Goal: Task Accomplishment & Management: Complete application form

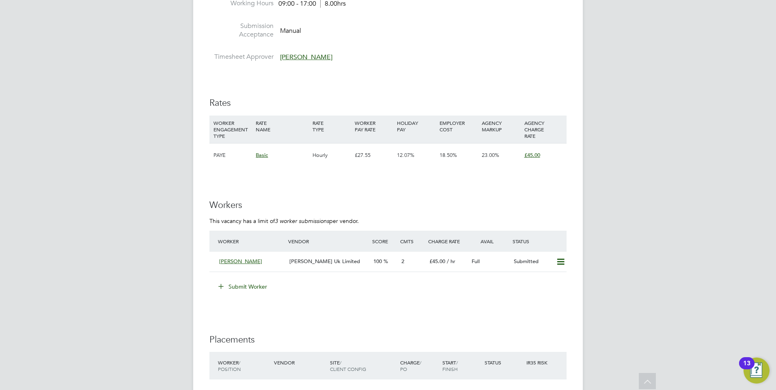
scroll to position [1339, 0]
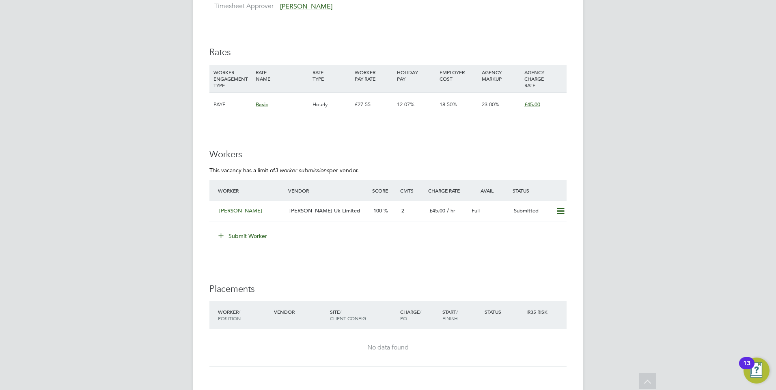
click at [245, 239] on button "Submit Worker" at bounding box center [243, 236] width 61 height 13
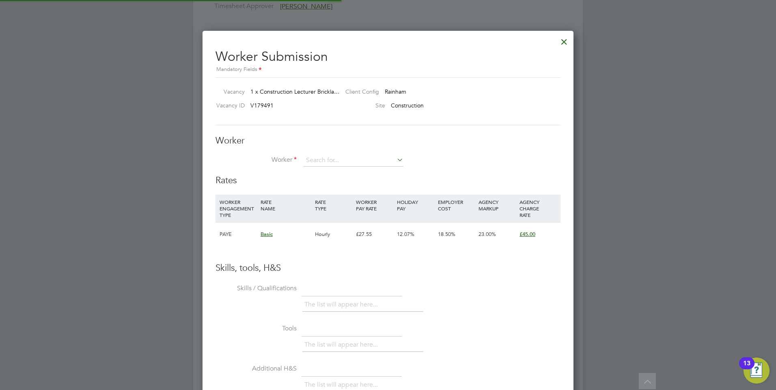
scroll to position [24, 55]
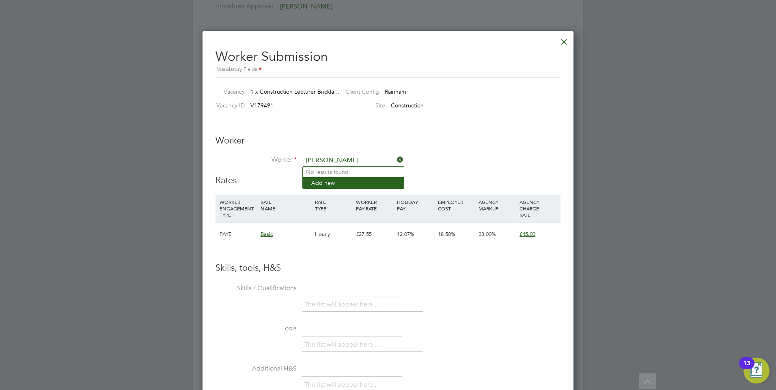
type input "James Lamb"
click at [333, 185] on li "+ Add new" at bounding box center [353, 182] width 101 height 11
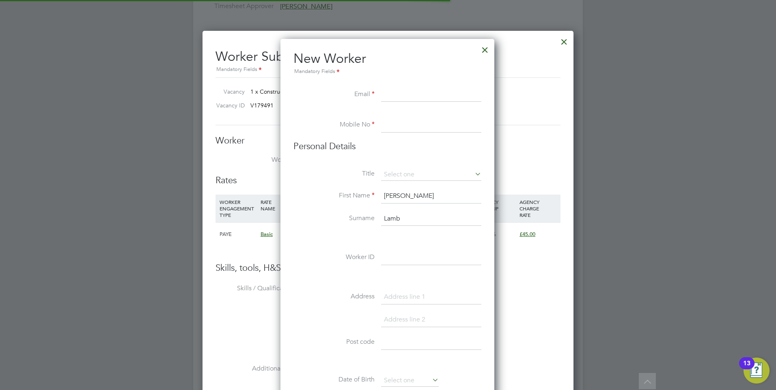
scroll to position [690, 215]
type input "claire.lamb@aol.co.uk"
click at [395, 122] on input at bounding box center [431, 125] width 100 height 15
paste input "07760330502"
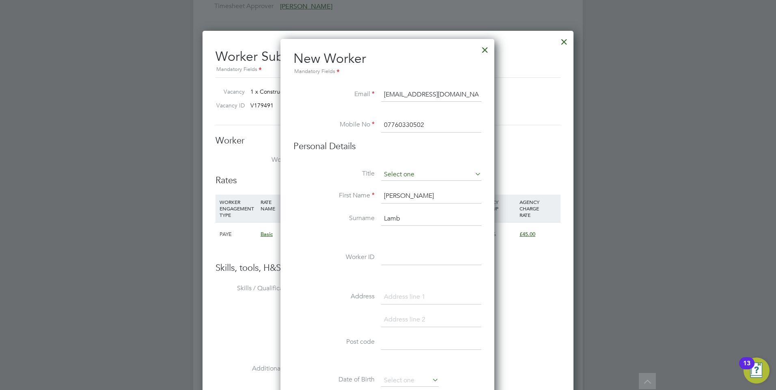
type input "07760330502"
click at [400, 174] on input at bounding box center [431, 175] width 100 height 12
click at [399, 187] on li "Mr" at bounding box center [430, 186] width 101 height 11
type input "Mr"
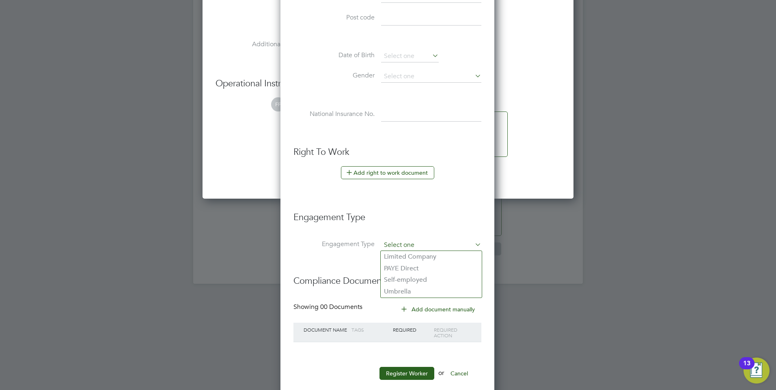
click at [399, 240] on input at bounding box center [431, 245] width 100 height 11
click at [400, 264] on li "PAYE Direct" at bounding box center [430, 269] width 101 height 12
type input "PAYE Direct"
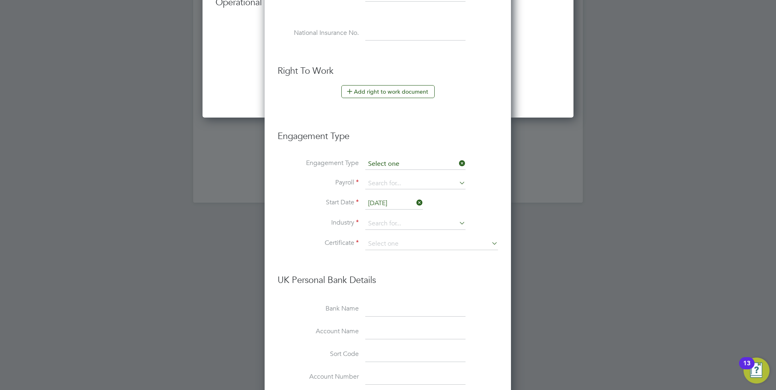
click at [393, 161] on input at bounding box center [415, 164] width 100 height 11
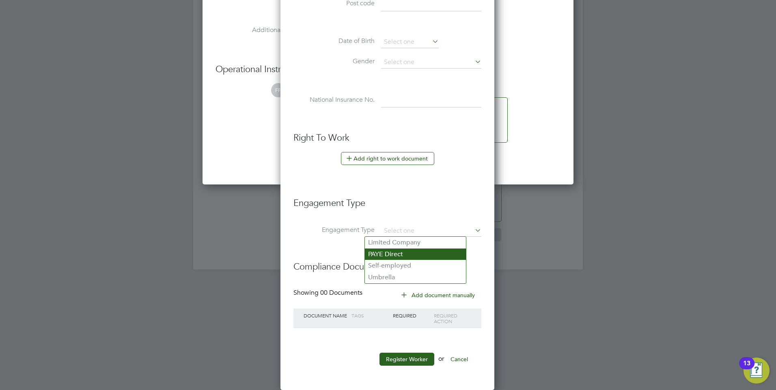
click at [406, 249] on li "PAYE Direct" at bounding box center [415, 255] width 101 height 12
type input "PAYE Direct"
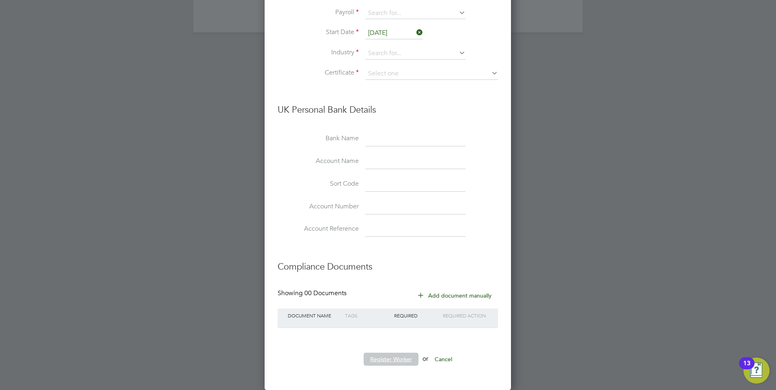
click at [410, 358] on button "Register Worker" at bounding box center [390, 359] width 55 height 13
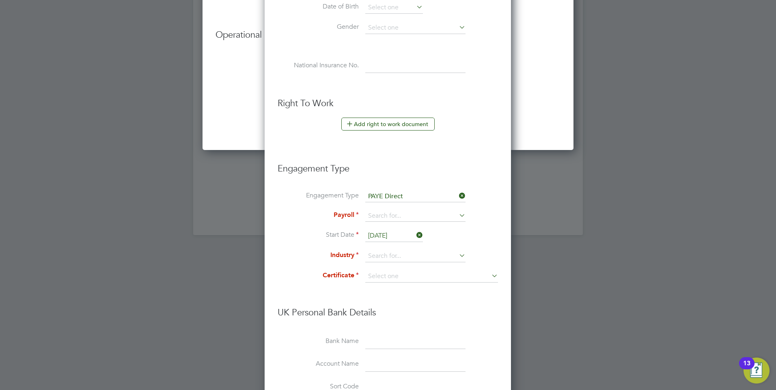
click at [380, 207] on li "Engagement Type PAYE Direct" at bounding box center [387, 200] width 220 height 19
click at [383, 211] on input at bounding box center [415, 216] width 100 height 11
click at [383, 229] on li "PAYE" at bounding box center [415, 228] width 101 height 12
type input "PAYE"
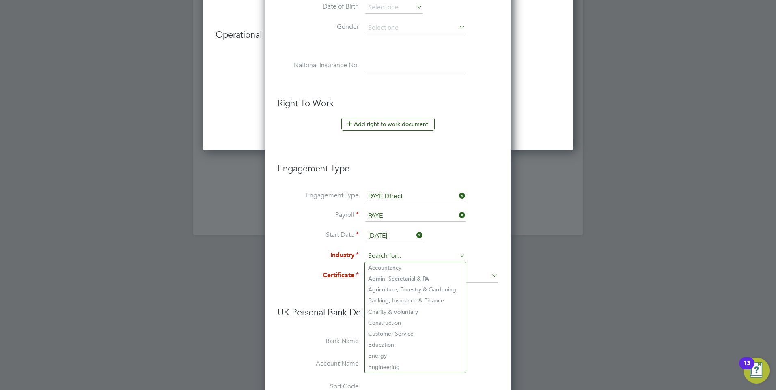
click at [384, 256] on input at bounding box center [415, 256] width 100 height 12
click at [395, 346] on li "Education" at bounding box center [415, 345] width 101 height 11
type input "Education"
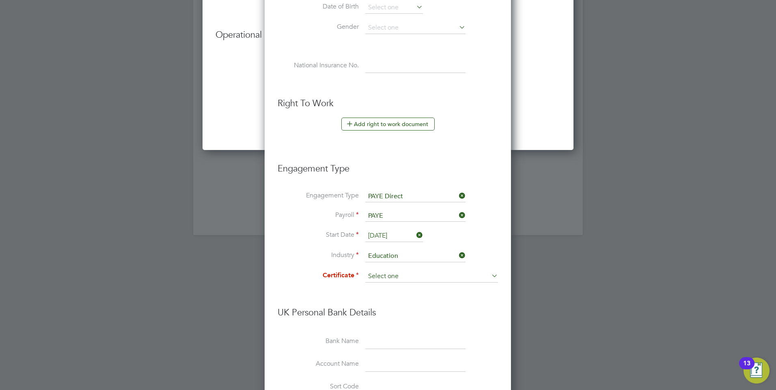
click at [397, 272] on input at bounding box center [431, 277] width 133 height 12
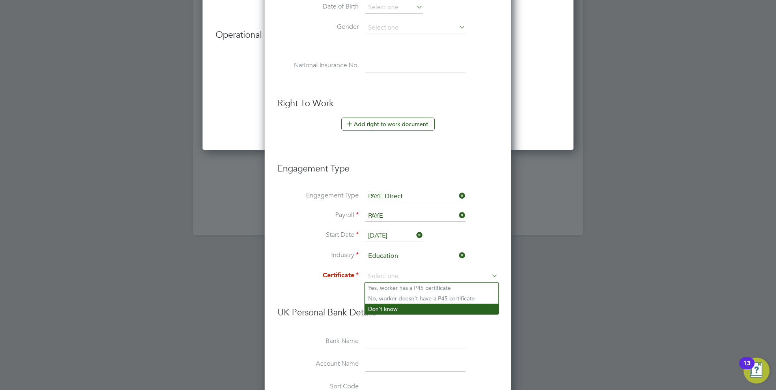
click at [395, 310] on li "Don't know" at bounding box center [431, 309] width 133 height 11
type input "Don't know"
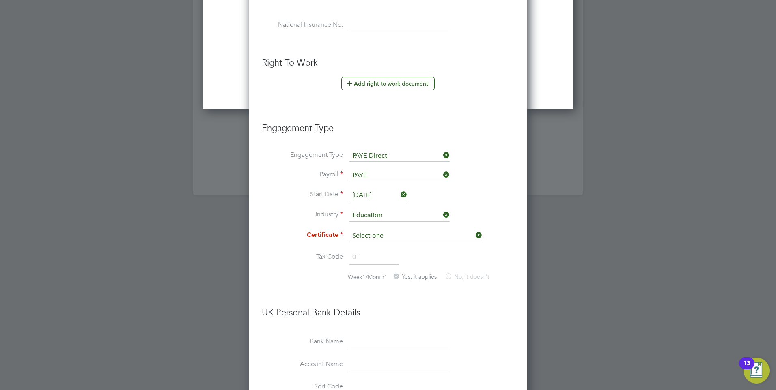
click at [385, 240] on input at bounding box center [415, 236] width 133 height 12
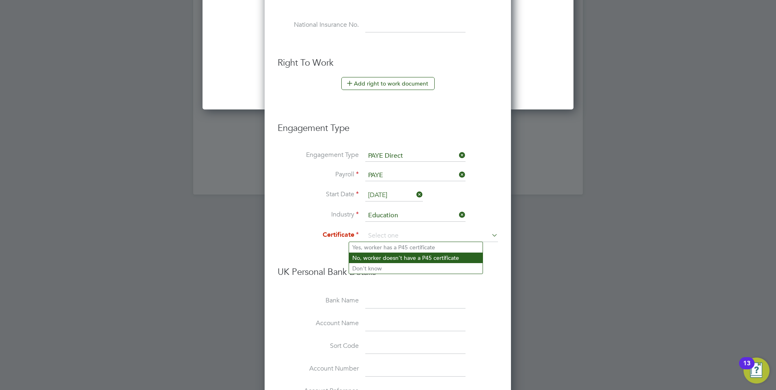
click at [385, 259] on li "No, worker doesn't have a P45 certificate" at bounding box center [415, 258] width 133 height 11
type input "No, worker doesn't have a P45 certificate"
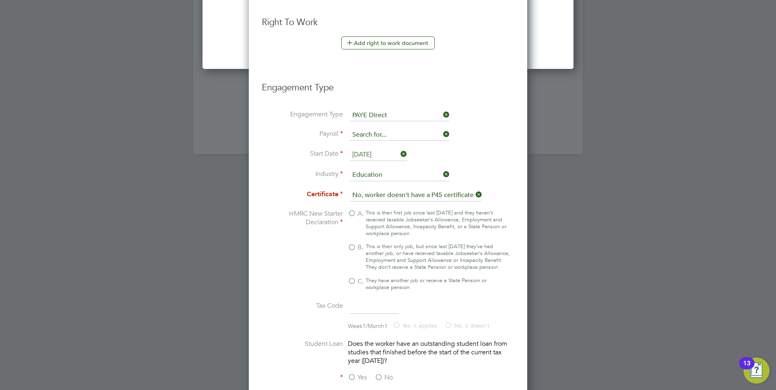
click at [374, 137] on input at bounding box center [399, 134] width 100 height 11
click at [367, 113] on input at bounding box center [399, 115] width 100 height 11
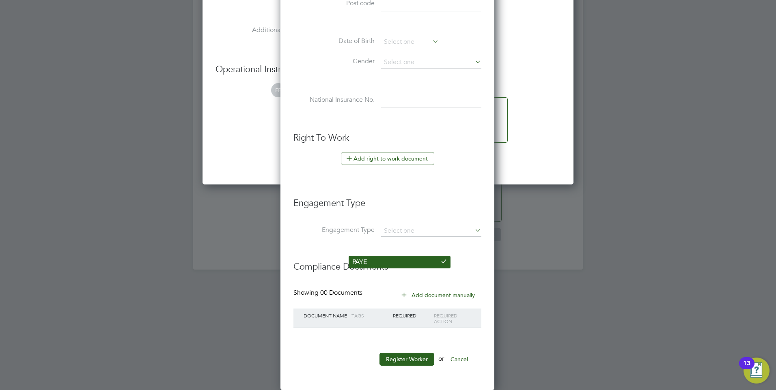
click at [386, 259] on li "PAYE" at bounding box center [399, 262] width 101 height 12
click at [424, 204] on h3 "Engagement Type" at bounding box center [387, 199] width 188 height 20
click at [437, 196] on h3 "Engagement Type" at bounding box center [387, 199] width 188 height 20
click at [332, 189] on h3 "Engagement Type" at bounding box center [387, 199] width 188 height 20
click at [310, 189] on h3 "Engagement Type" at bounding box center [387, 199] width 188 height 20
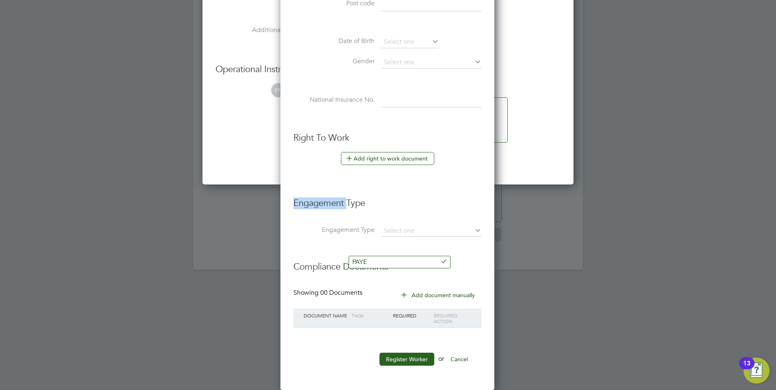
click at [310, 189] on h3 "Engagement Type" at bounding box center [387, 199] width 188 height 20
click at [599, 219] on div at bounding box center [388, 195] width 776 height 390
click at [407, 353] on button "Register Worker" at bounding box center [406, 359] width 55 height 13
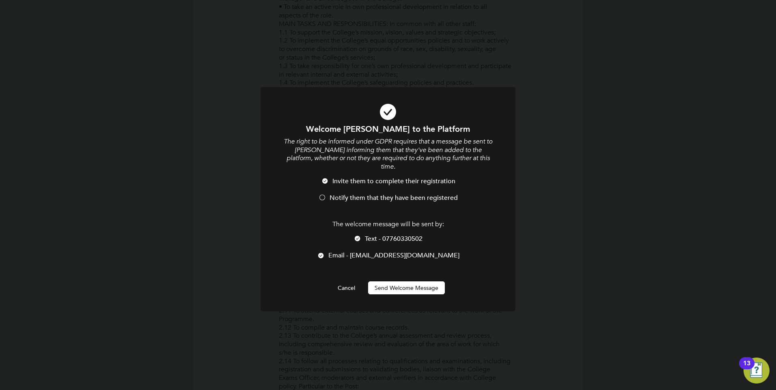
click at [406, 282] on button "Send Welcome Message" at bounding box center [406, 288] width 77 height 13
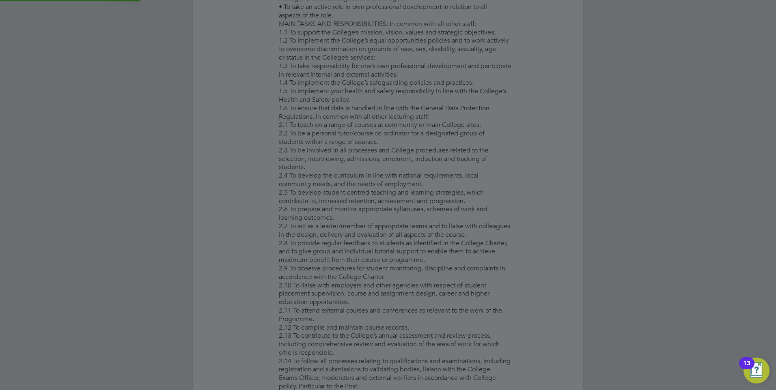
type input "James Lamb"
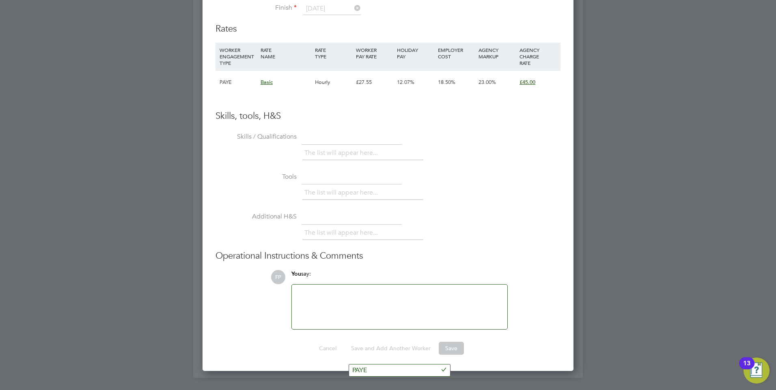
click at [361, 302] on div at bounding box center [400, 307] width 206 height 35
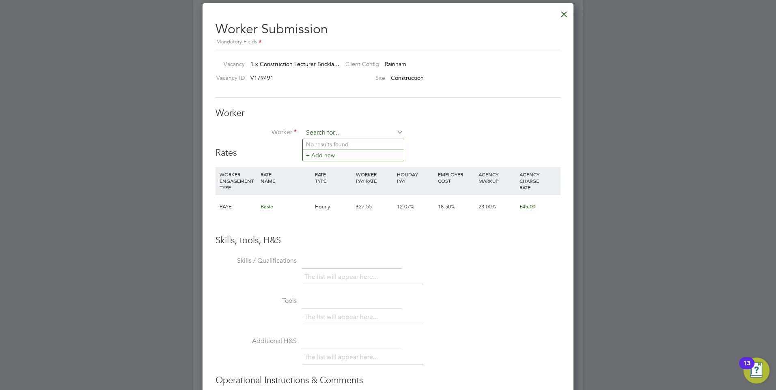
click at [378, 130] on input at bounding box center [353, 133] width 100 height 12
type input "k"
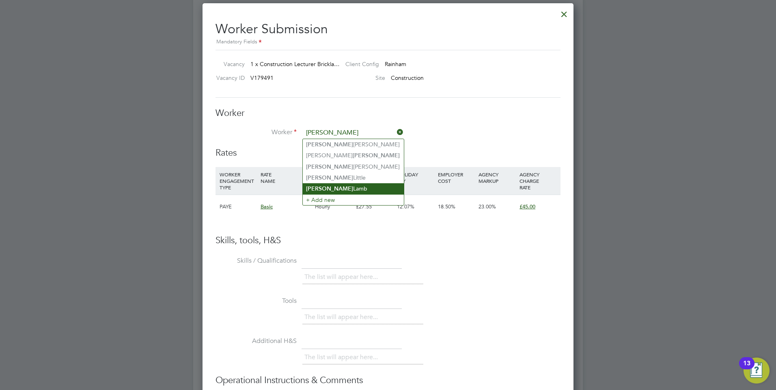
click at [336, 184] on li "James Lamb" at bounding box center [353, 188] width 101 height 11
type input "James Lamb"
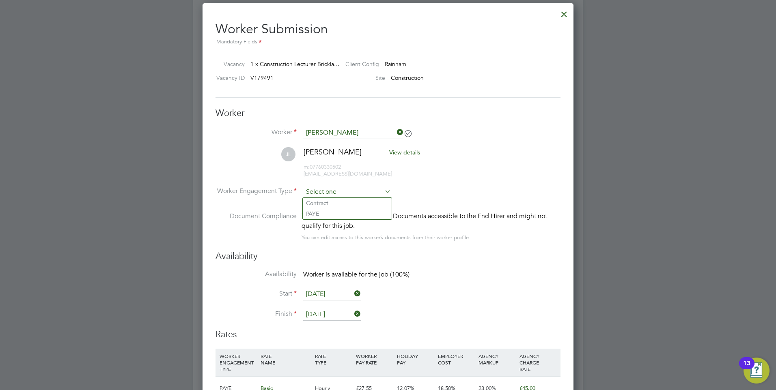
click at [348, 190] on input at bounding box center [347, 192] width 88 height 12
click at [338, 214] on li "PAYE" at bounding box center [347, 214] width 89 height 11
type input "PAYE"
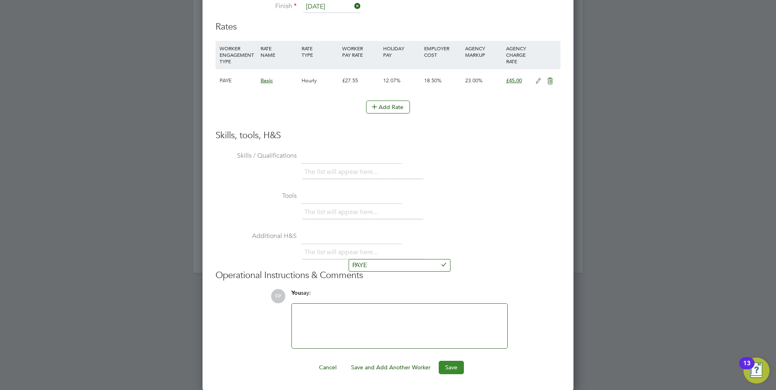
click at [451, 364] on button "Save" at bounding box center [450, 367] width 25 height 13
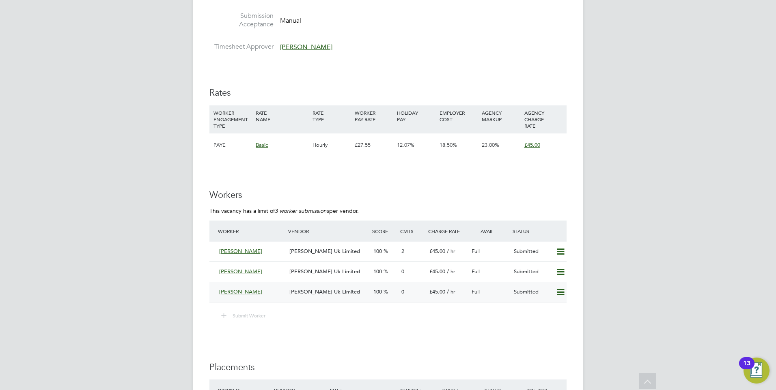
click at [562, 292] on icon at bounding box center [560, 292] width 10 height 6
click at [225, 290] on span "James Lamb" at bounding box center [240, 291] width 43 height 7
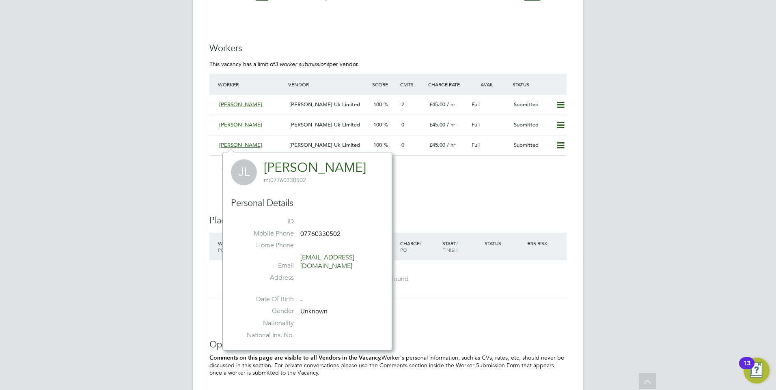
drag, startPoint x: 461, startPoint y: 176, endPoint x: 445, endPoint y: 174, distance: 16.0
click at [461, 176] on li "Submit Worker" at bounding box center [387, 173] width 357 height 19
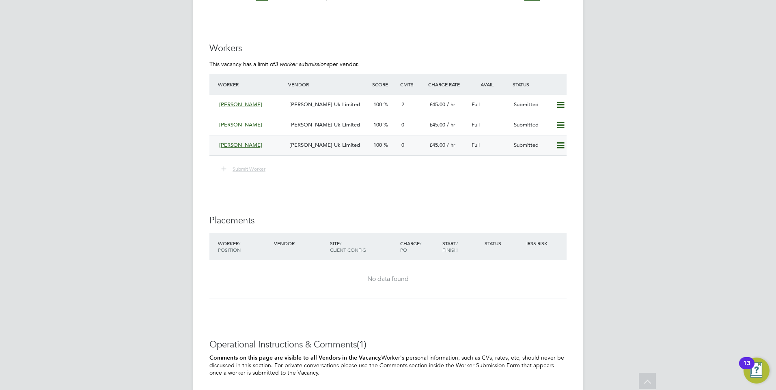
click at [241, 141] on div "James Lamb" at bounding box center [251, 145] width 70 height 13
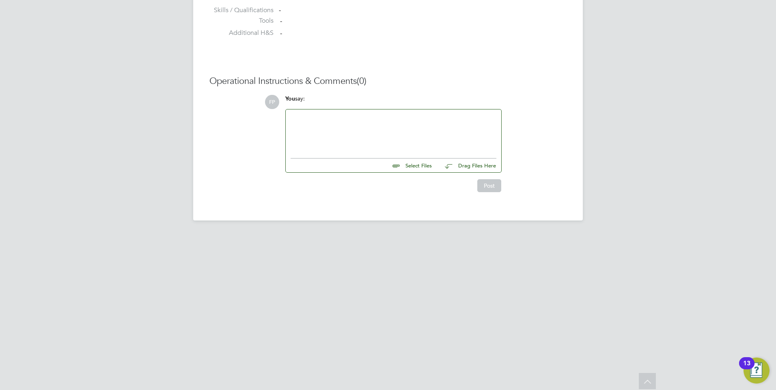
click at [416, 166] on input "file" at bounding box center [435, 164] width 122 height 11
type input "C:\fakepath\James Lamb - CV MH.docx"
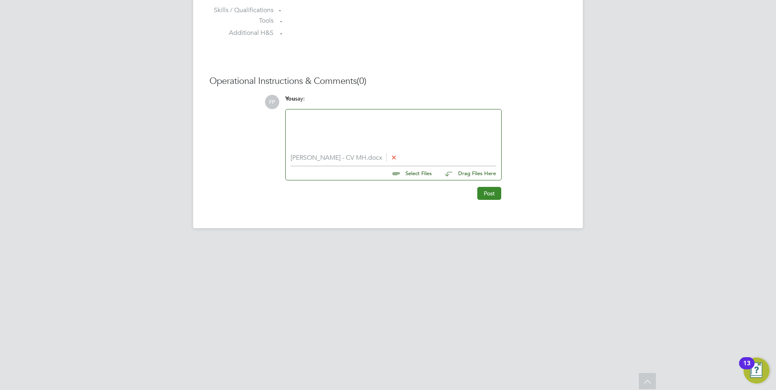
click at [490, 191] on button "Post" at bounding box center [489, 193] width 24 height 13
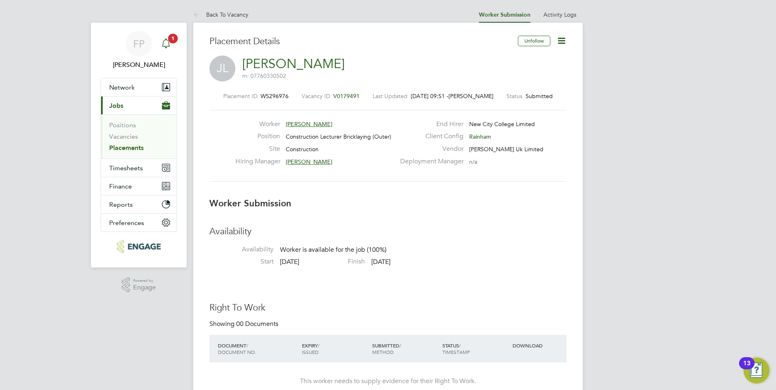
click at [168, 45] on icon "Main navigation" at bounding box center [166, 44] width 10 height 10
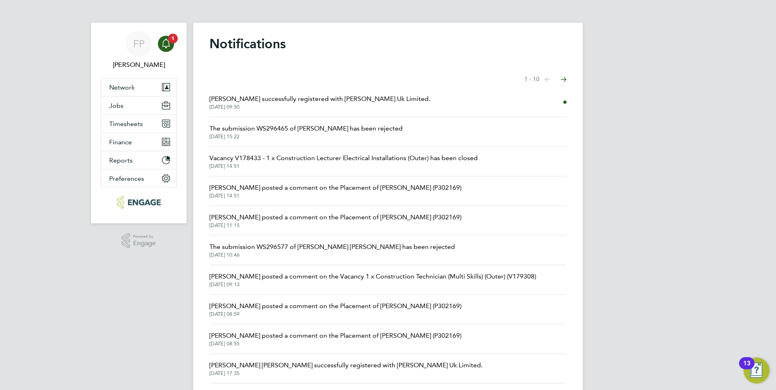
click at [253, 101] on span "James Lamb successfully registered with Morgan Hunt Uk Limited." at bounding box center [319, 99] width 221 height 10
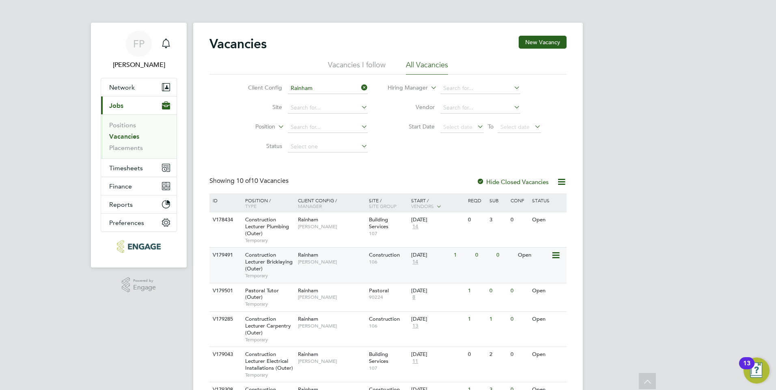
scroll to position [81, 0]
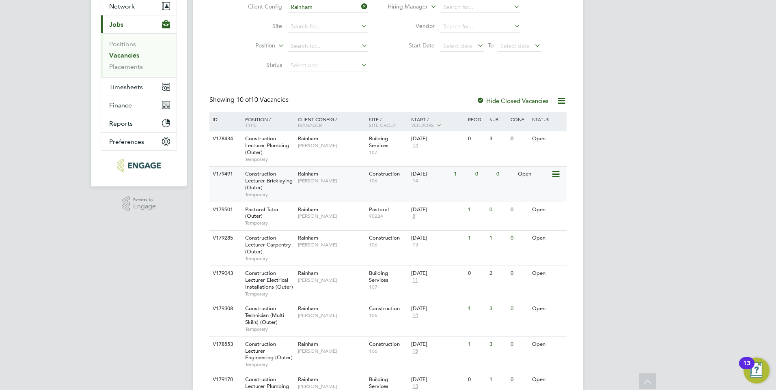
click at [343, 176] on div "Rainham Ian Rist" at bounding box center [331, 177] width 71 height 21
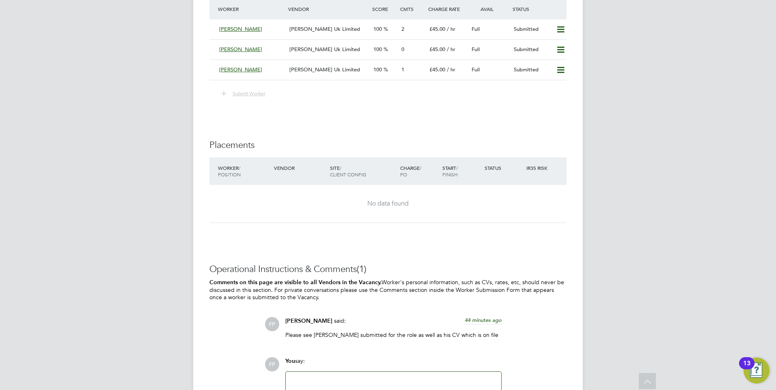
scroll to position [1582, 0]
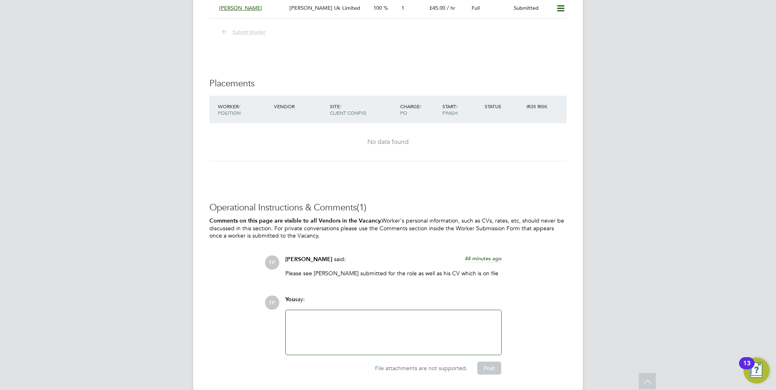
drag, startPoint x: 347, startPoint y: 323, endPoint x: 339, endPoint y: 307, distance: 18.5
click at [346, 323] on div at bounding box center [393, 332] width 206 height 35
click at [352, 316] on div "Please see James Lamb submitted for the role His Cv is on file" at bounding box center [393, 332] width 206 height 35
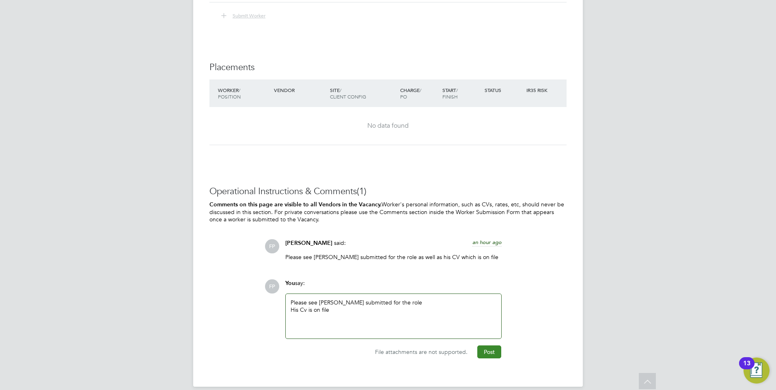
scroll to position [1607, 0]
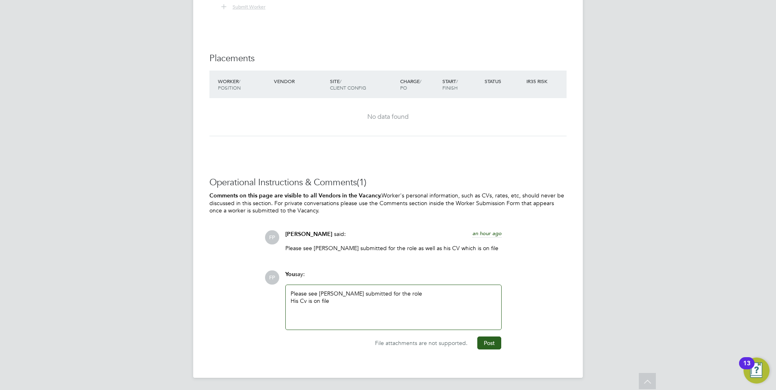
click at [501, 343] on div "File attachments are not supported. Post" at bounding box center [393, 339] width 224 height 19
click at [500, 343] on button "Post" at bounding box center [489, 343] width 24 height 13
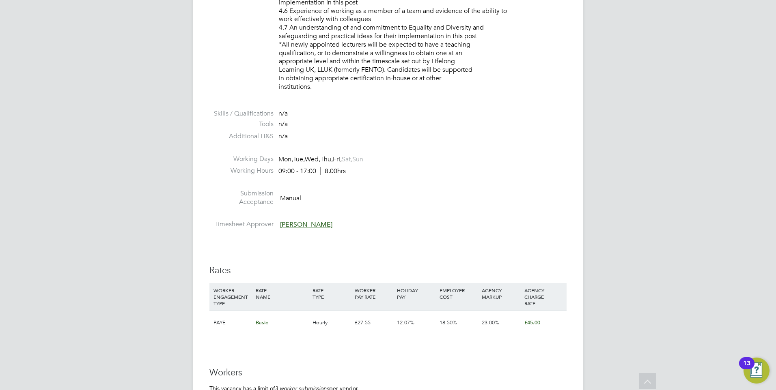
scroll to position [1242, 0]
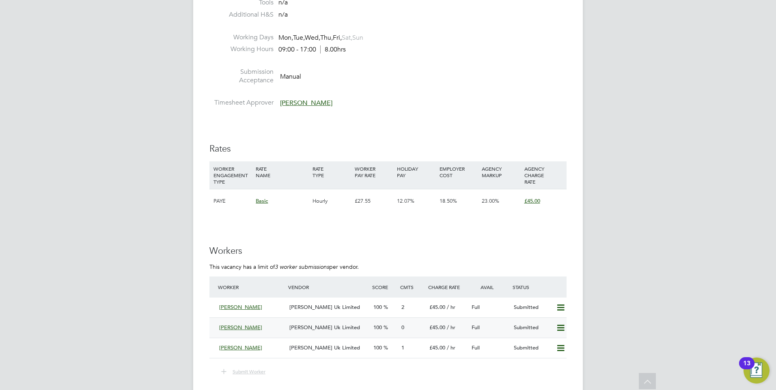
click at [248, 327] on span "Gerard Langan" at bounding box center [240, 327] width 43 height 7
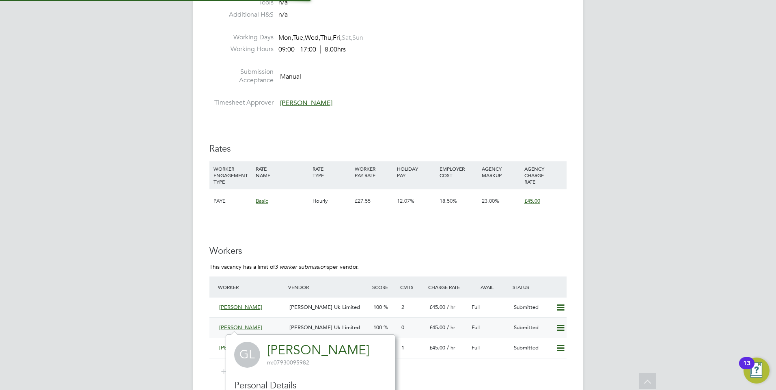
scroll to position [190, 170]
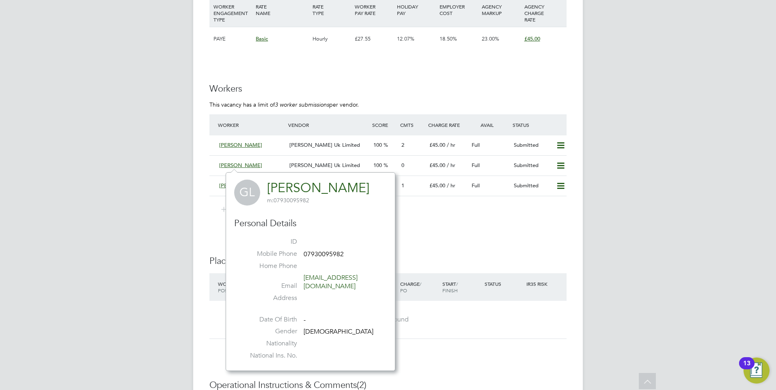
click at [287, 187] on link "Gerard Langan" at bounding box center [318, 188] width 102 height 16
click at [419, 208] on div "Submit Worker" at bounding box center [387, 209] width 357 height 11
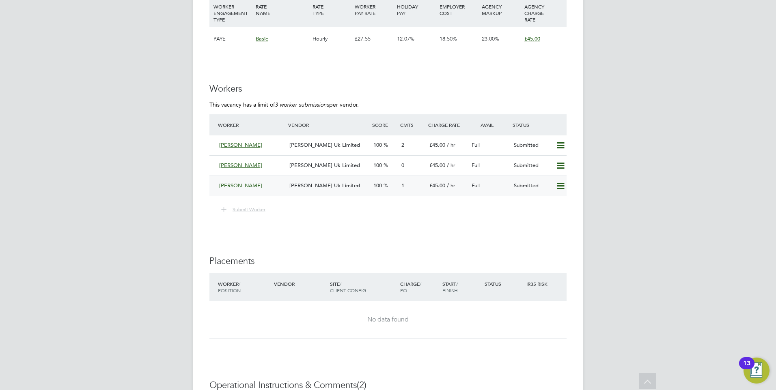
click at [236, 187] on span "James Lamb" at bounding box center [240, 185] width 43 height 7
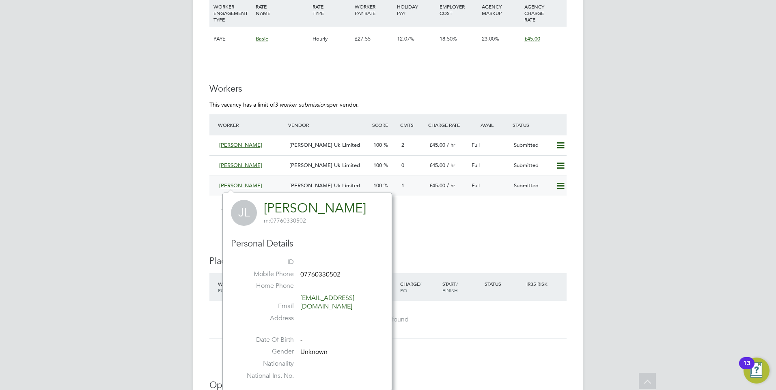
click at [242, 182] on span "James Lamb" at bounding box center [240, 185] width 43 height 7
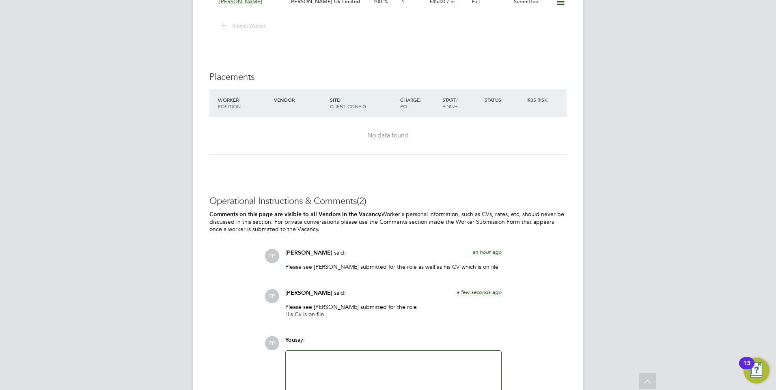
scroll to position [1451, 0]
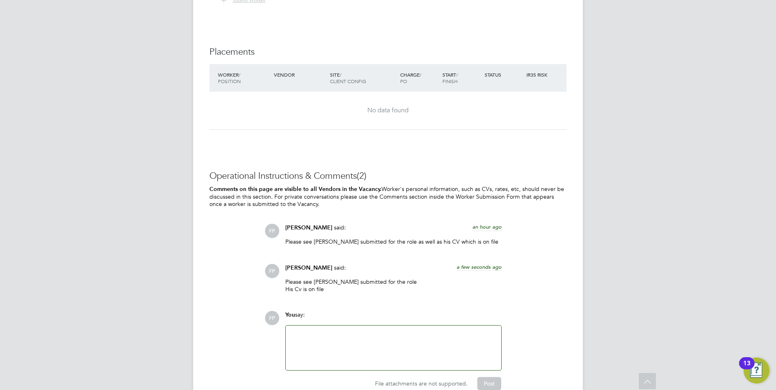
click at [374, 348] on div at bounding box center [393, 348] width 206 height 35
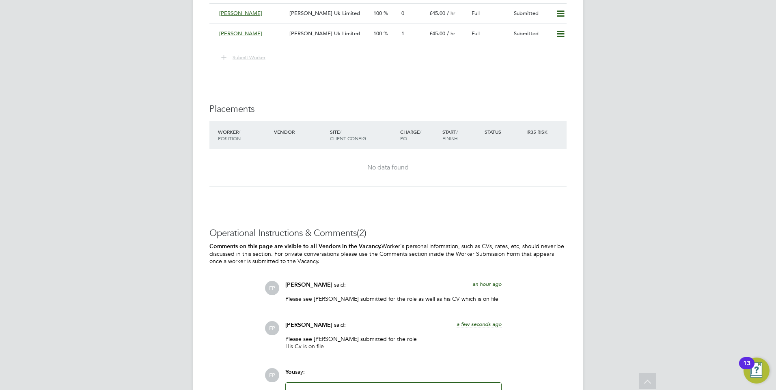
scroll to position [1492, 0]
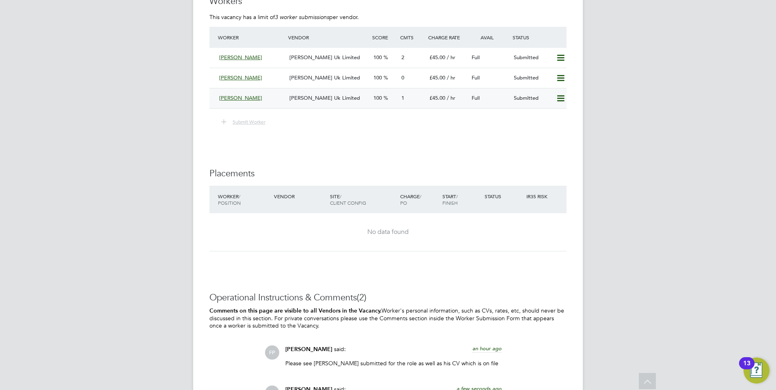
click at [227, 97] on span "James Lamb" at bounding box center [240, 98] width 43 height 7
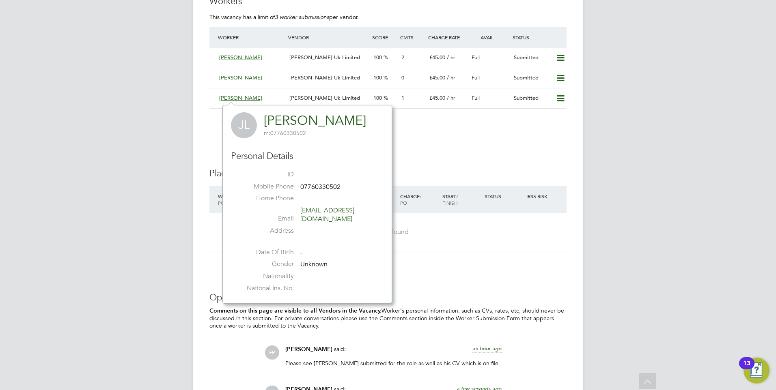
click at [318, 117] on link "James Lamb" at bounding box center [315, 121] width 102 height 16
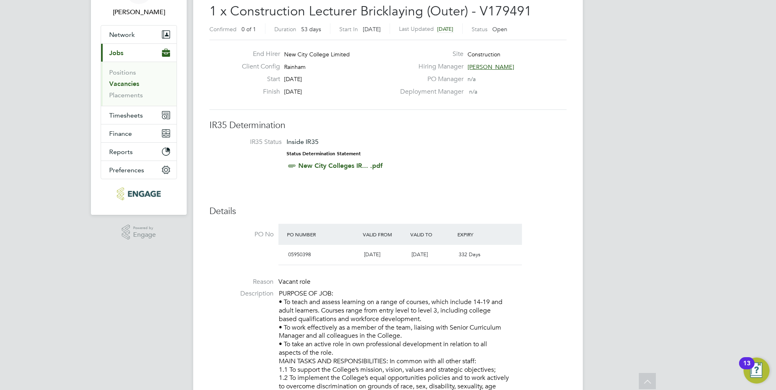
scroll to position [0, 0]
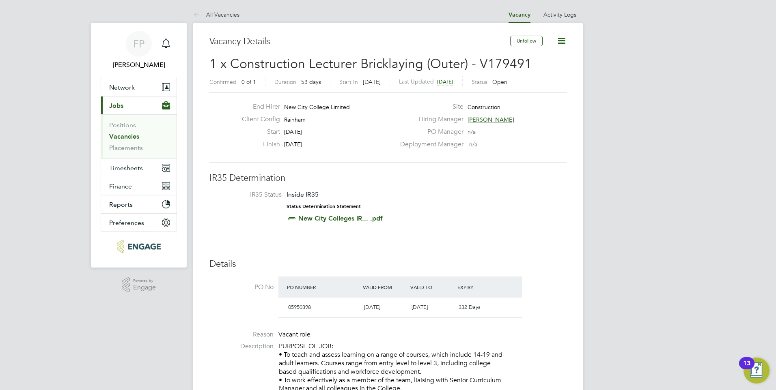
drag, startPoint x: 123, startPoint y: 134, endPoint x: 122, endPoint y: 103, distance: 30.8
click at [124, 135] on link "Vacancies" at bounding box center [124, 137] width 30 height 8
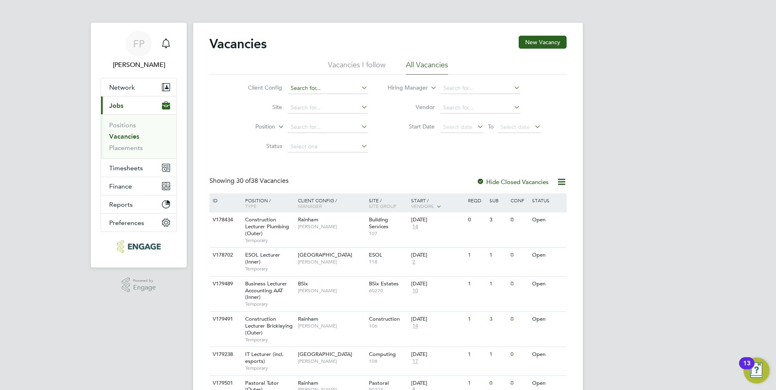
click at [312, 91] on input at bounding box center [328, 88] width 80 height 11
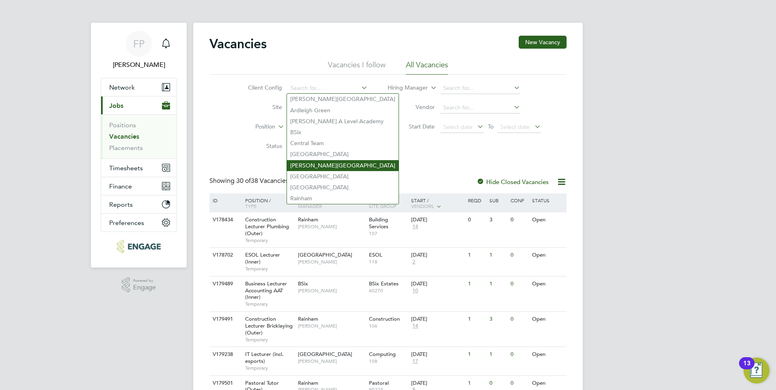
click at [302, 164] on li "[PERSON_NAME][GEOGRAPHIC_DATA]" at bounding box center [343, 165] width 112 height 11
type input "[PERSON_NAME][GEOGRAPHIC_DATA]"
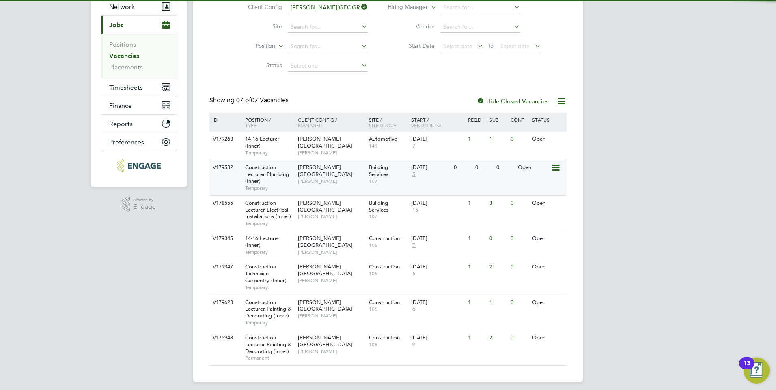
scroll to position [81, 0]
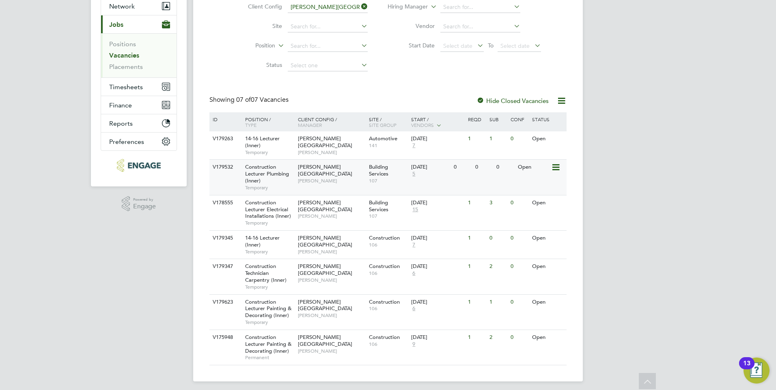
click at [334, 178] on span "[PERSON_NAME]" at bounding box center [331, 181] width 67 height 6
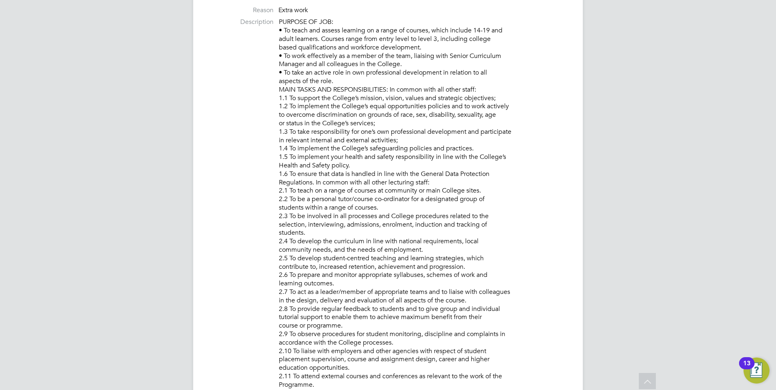
scroll to position [24, 57]
